Goal: Information Seeking & Learning: Learn about a topic

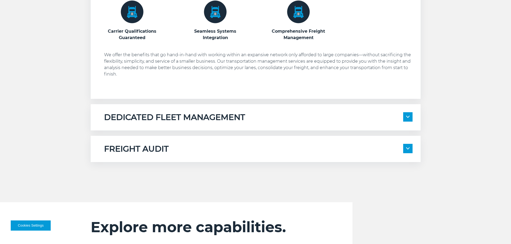
scroll to position [349, 0]
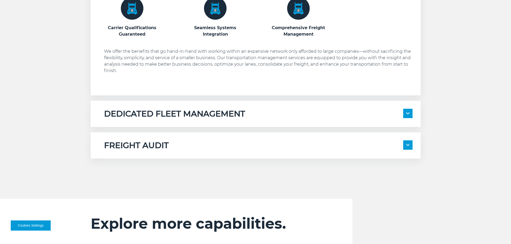
click at [407, 115] on span at bounding box center [407, 113] width 9 height 9
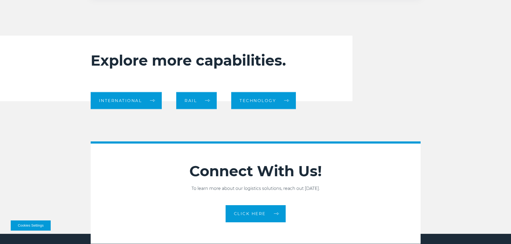
scroll to position [643, 0]
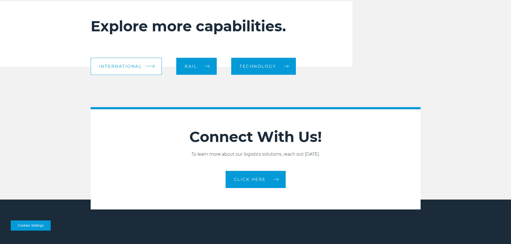
click at [150, 68] on link "International" at bounding box center [126, 66] width 71 height 17
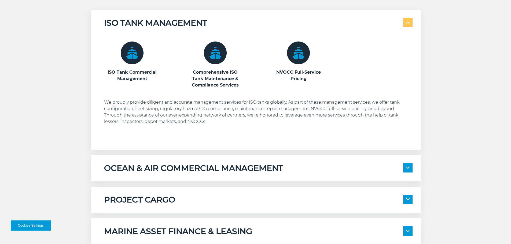
scroll to position [402, 0]
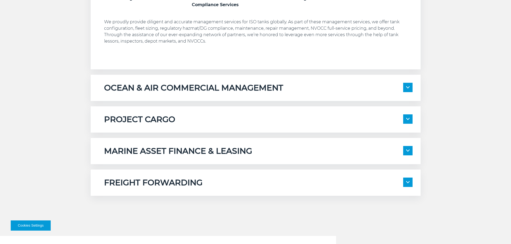
click at [171, 95] on div "OCEAN & AIR COMMERCIAL MANAGEMENT Transportation Contract Management Global Fre…" at bounding box center [256, 88] width 330 height 26
click at [406, 88] on img at bounding box center [407, 87] width 3 height 2
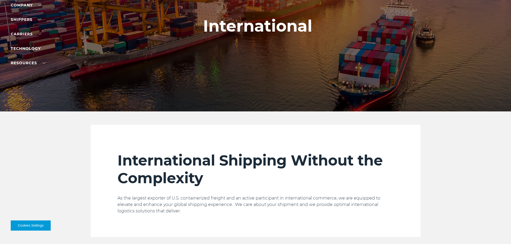
scroll to position [0, 0]
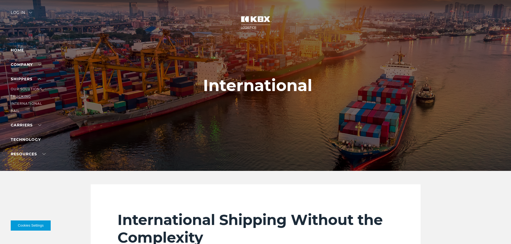
click at [22, 96] on link "Trucking" at bounding box center [21, 96] width 20 height 4
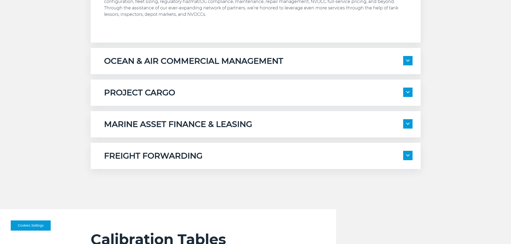
scroll to position [456, 0]
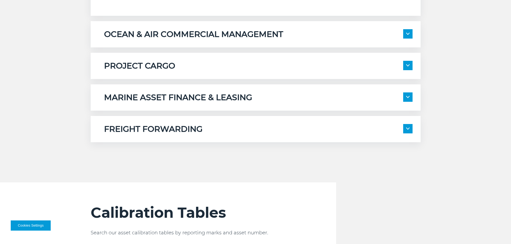
click at [200, 100] on h5 "MARINE ASSET FINANCE & LEASING" at bounding box center [178, 97] width 148 height 10
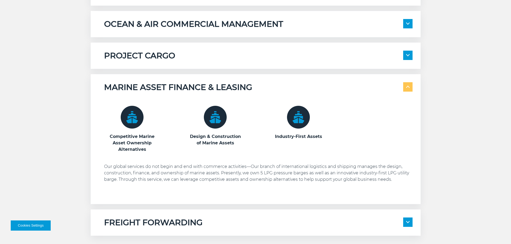
scroll to position [402, 0]
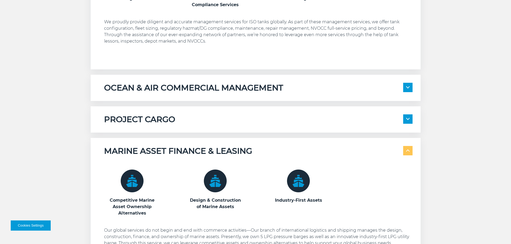
click at [182, 120] on div "PROJECT CARGO" at bounding box center [258, 119] width 308 height 10
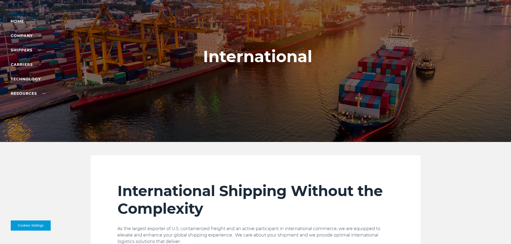
scroll to position [0, 0]
